Goal: Obtain resource: Obtain resource

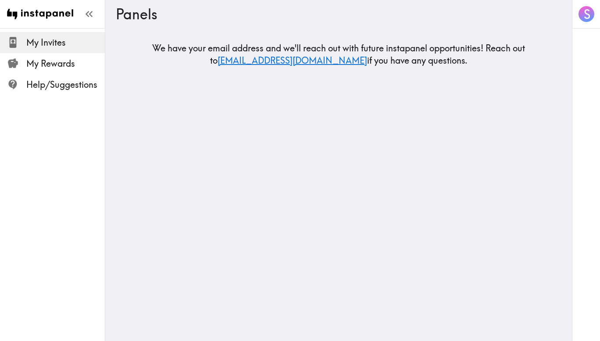
click at [49, 42] on span "My Invites" at bounding box center [65, 42] width 78 height 12
click at [50, 58] on span "My Rewards" at bounding box center [65, 63] width 78 height 12
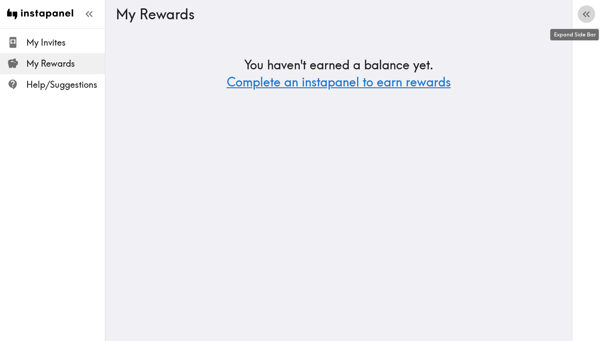
click at [590, 7] on button "S" at bounding box center [586, 14] width 18 height 18
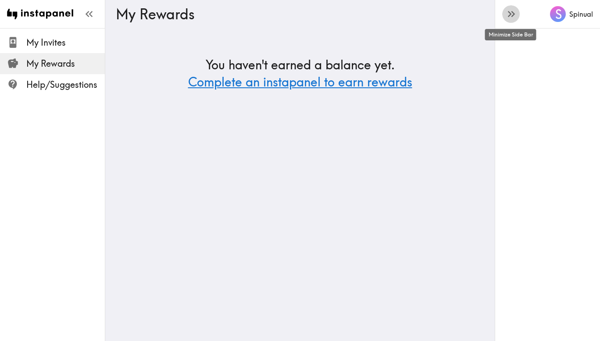
click at [510, 12] on icon "button" at bounding box center [511, 14] width 12 height 12
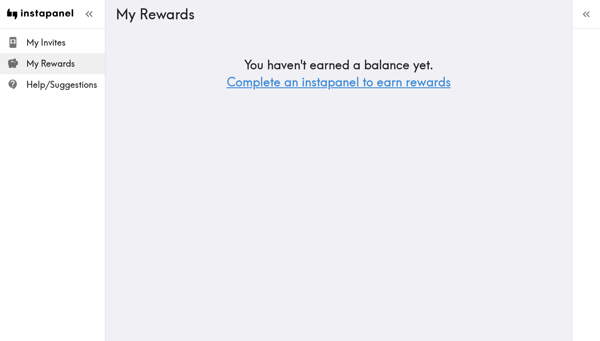
click at [272, 81] on link "Complete an instapanel to earn rewards" at bounding box center [339, 81] width 224 height 15
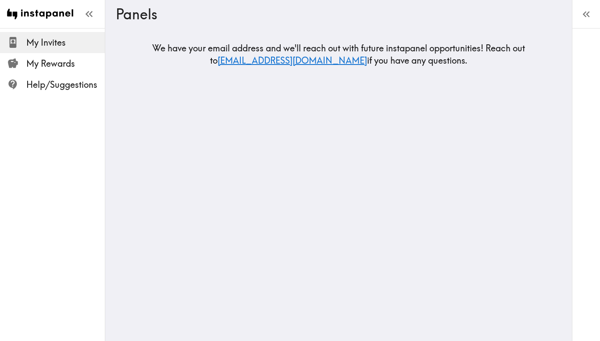
click at [46, 41] on span "My Invites" at bounding box center [65, 42] width 78 height 12
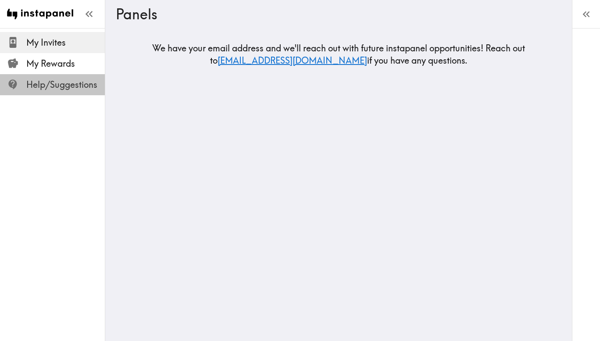
click at [61, 89] on span "Help/Suggestions" at bounding box center [65, 84] width 78 height 12
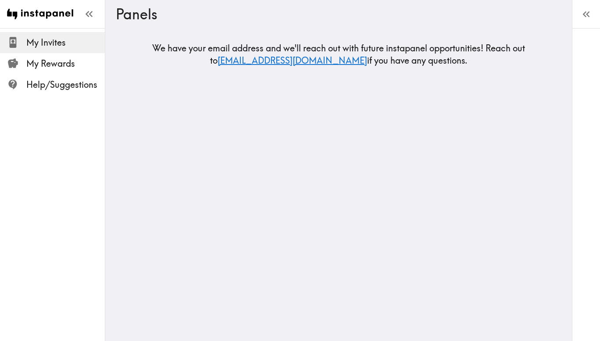
click at [46, 42] on span "My Invites" at bounding box center [65, 42] width 78 height 12
click at [36, 39] on span "My Invites" at bounding box center [65, 42] width 78 height 12
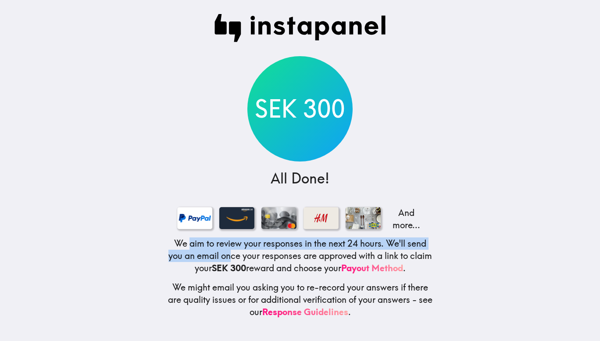
drag, startPoint x: 185, startPoint y: 242, endPoint x: 243, endPoint y: 258, distance: 60.5
click at [243, 258] on h5 "We aim to review your responses in the next 24 hours. We'll send you an email o…" at bounding box center [300, 255] width 267 height 37
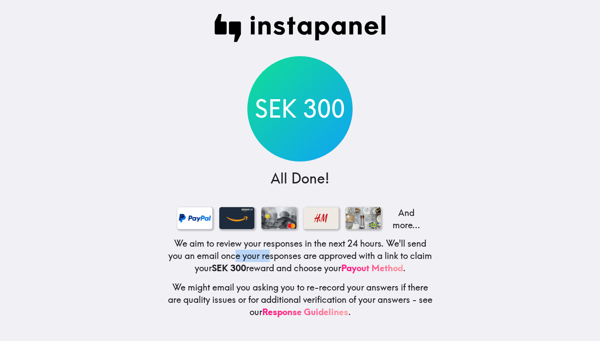
drag, startPoint x: 243, startPoint y: 258, endPoint x: 277, endPoint y: 259, distance: 33.8
click at [277, 259] on h5 "We aim to review your responses in the next 24 hours. We'll send you an email o…" at bounding box center [300, 255] width 267 height 37
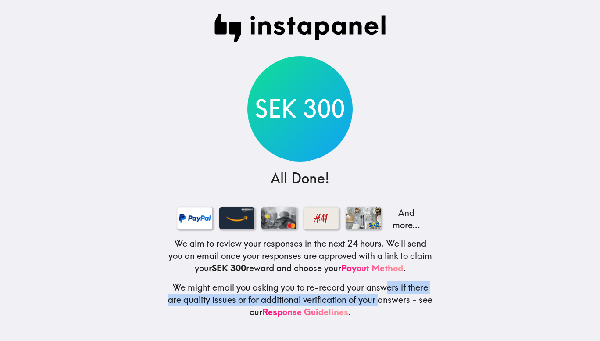
drag, startPoint x: 386, startPoint y: 300, endPoint x: 383, endPoint y: 293, distance: 7.5
click at [383, 293] on h5 "We might email you asking you to re-record your answers if there are quality is…" at bounding box center [300, 299] width 267 height 37
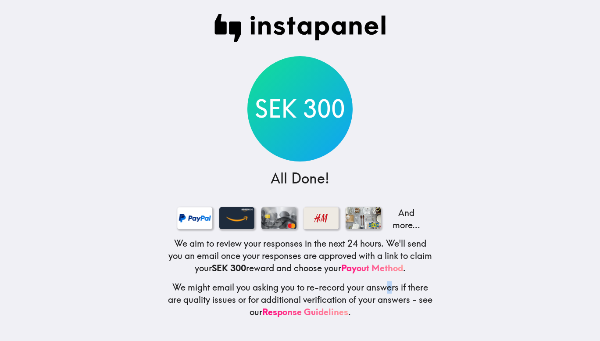
drag, startPoint x: 383, startPoint y: 293, endPoint x: 390, endPoint y: 289, distance: 7.8
click at [390, 289] on h5 "We might email you asking you to re-record your answers if there are quality is…" at bounding box center [300, 299] width 267 height 37
click at [320, 312] on link "Response Guidelines" at bounding box center [305, 311] width 86 height 11
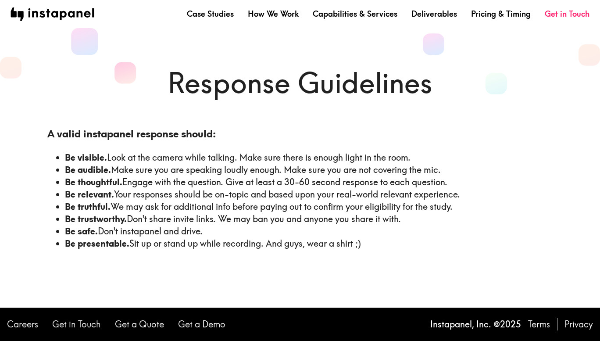
click at [393, 209] on li "Be truthful. We may ask for additional info before paying out to confirm your e…" at bounding box center [309, 206] width 488 height 12
